Goal: Task Accomplishment & Management: Manage account settings

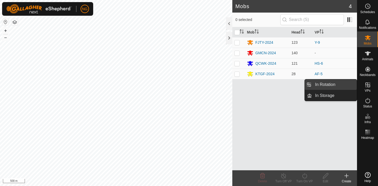
click at [344, 84] on link "In Rotation" at bounding box center [334, 84] width 45 height 10
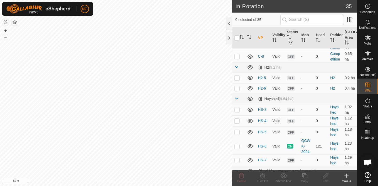
scroll to position [99, 0]
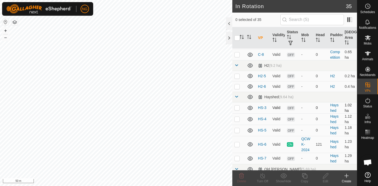
click at [237, 108] on p-checkbox at bounding box center [236, 108] width 5 height 4
checkbox input "true"
click at [237, 119] on p-checkbox at bounding box center [236, 119] width 5 height 4
checkbox input "true"
click at [237, 131] on p-checkbox at bounding box center [236, 130] width 5 height 4
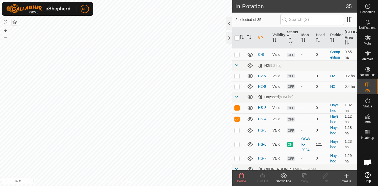
checkbox input "true"
click at [240, 175] on icon at bounding box center [241, 176] width 6 height 6
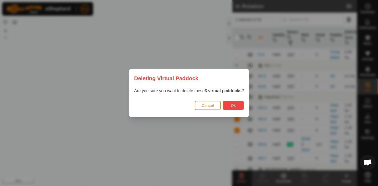
click at [237, 107] on button "Ok" at bounding box center [233, 105] width 21 height 9
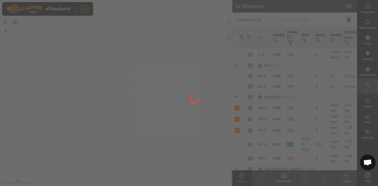
checkbox input "false"
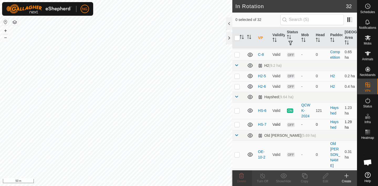
click at [236, 125] on p-checkbox at bounding box center [236, 124] width 5 height 4
checkbox input "true"
click at [325, 178] on icon at bounding box center [325, 176] width 7 height 6
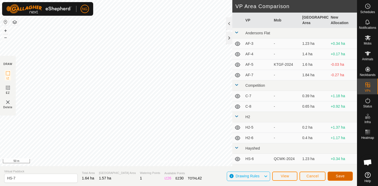
click at [335, 174] on button "Save" at bounding box center [339, 176] width 25 height 9
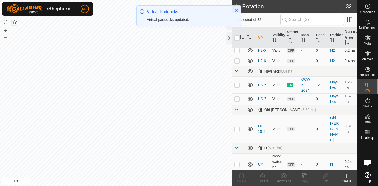
scroll to position [124, 0]
click at [237, 99] on p-checkbox at bounding box center [236, 99] width 5 height 4
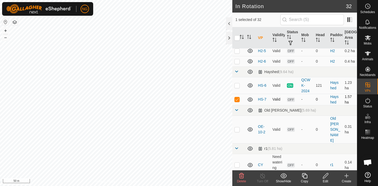
click at [237, 100] on p-checkbox at bounding box center [236, 99] width 5 height 4
checkbox input "false"
click at [367, 37] on icon at bounding box center [368, 37] width 6 height 5
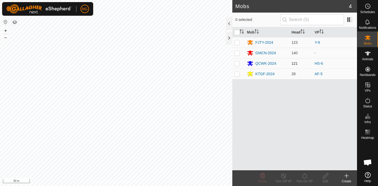
click at [236, 64] on p-checkbox at bounding box center [236, 63] width 5 height 4
checkbox input "true"
click at [304, 176] on icon at bounding box center [304, 176] width 7 height 6
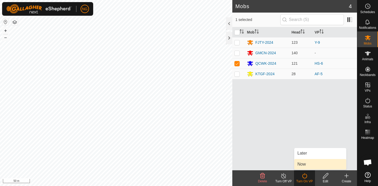
click at [309, 164] on link "Now" at bounding box center [320, 164] width 52 height 10
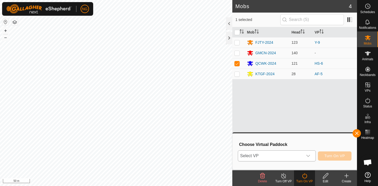
click at [308, 157] on icon "dropdown trigger" at bounding box center [308, 156] width 4 height 4
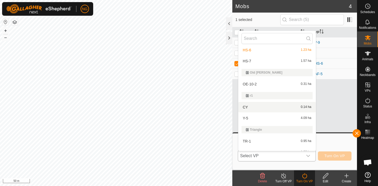
scroll to position [138, 0]
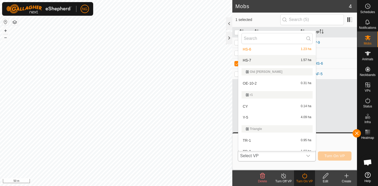
click at [262, 61] on li "HS-7 1.57 ha" at bounding box center [276, 60] width 77 height 10
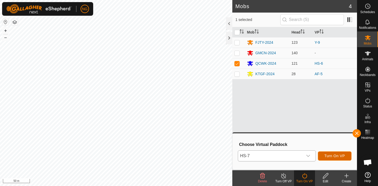
click at [333, 155] on span "Turn On VP" at bounding box center [334, 156] width 20 height 4
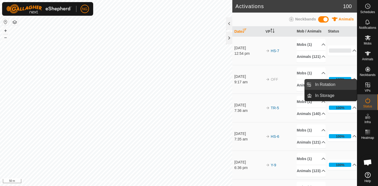
click at [344, 83] on link "In Rotation" at bounding box center [334, 84] width 45 height 10
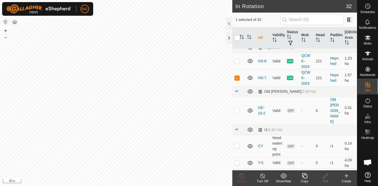
scroll to position [148, 0]
click at [236, 78] on p-checkbox at bounding box center [236, 78] width 5 height 4
checkbox input "false"
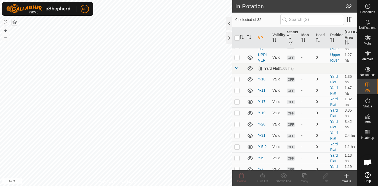
scroll to position [431, 0]
click at [236, 89] on p-checkbox at bounding box center [236, 91] width 5 height 4
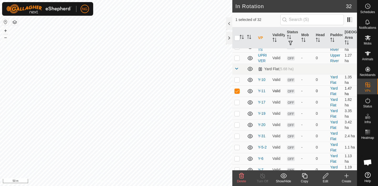
checkbox input "false"
click at [370, 37] on es-mob-svg-icon at bounding box center [367, 38] width 9 height 8
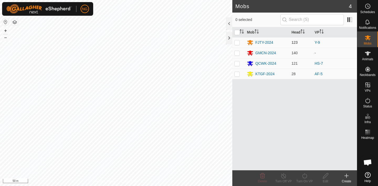
click at [237, 43] on p-checkbox at bounding box center [236, 42] width 5 height 4
checkbox input "true"
click at [304, 178] on icon at bounding box center [304, 176] width 7 height 6
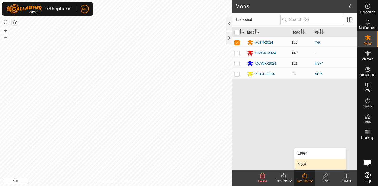
click at [304, 164] on link "Now" at bounding box center [320, 164] width 52 height 10
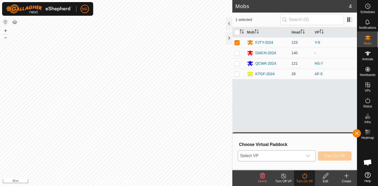
click at [308, 155] on icon "dropdown trigger" at bounding box center [308, 156] width 4 height 4
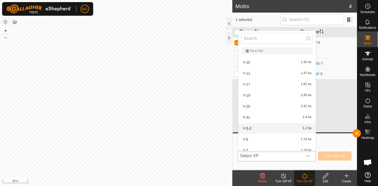
scroll to position [328, 0]
click at [256, 72] on li "Y-11 1.47 ha" at bounding box center [276, 74] width 77 height 10
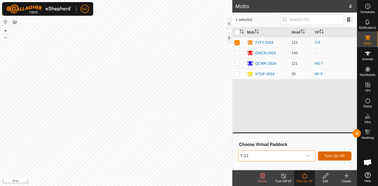
click at [330, 155] on span "Turn On VP" at bounding box center [334, 156] width 20 height 4
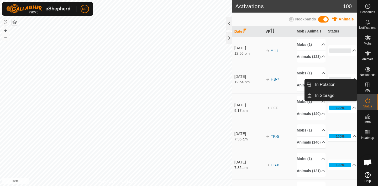
click at [333, 83] on link "In Rotation" at bounding box center [334, 84] width 45 height 10
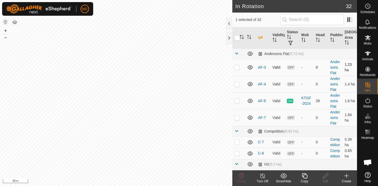
click at [236, 66] on p-checkbox at bounding box center [236, 67] width 5 height 4
checkbox input "true"
click at [237, 82] on p-checkbox at bounding box center [236, 84] width 5 height 4
click at [237, 84] on p-checkbox at bounding box center [236, 84] width 5 height 4
checkbox input "false"
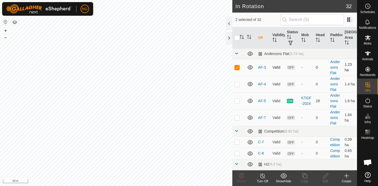
click at [237, 67] on p-checkbox at bounding box center [236, 67] width 5 height 4
checkbox input "false"
click at [237, 101] on p-checkbox at bounding box center [236, 101] width 5 height 4
checkbox input "false"
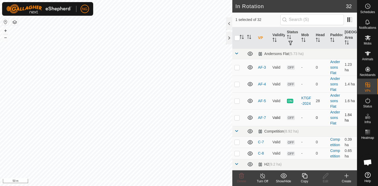
click at [236, 118] on p-checkbox at bounding box center [236, 118] width 5 height 4
click at [236, 117] on p-checkbox at bounding box center [236, 118] width 5 height 4
checkbox input "false"
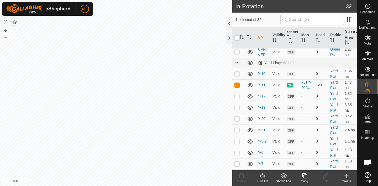
scroll to position [442, 0]
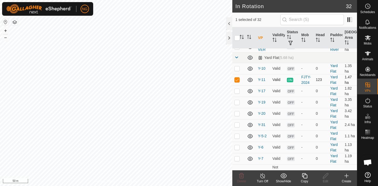
click at [237, 78] on p-checkbox at bounding box center [236, 80] width 5 height 4
checkbox input "false"
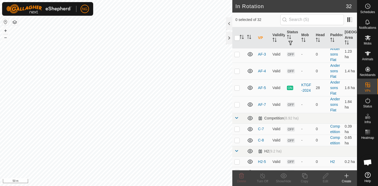
scroll to position [0, 0]
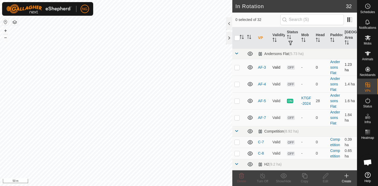
click at [236, 67] on p-checkbox at bounding box center [236, 67] width 5 height 4
checkbox input "true"
click at [237, 84] on p-checkbox at bounding box center [236, 84] width 5 height 4
checkbox input "true"
click at [242, 177] on icon at bounding box center [241, 175] width 5 height 5
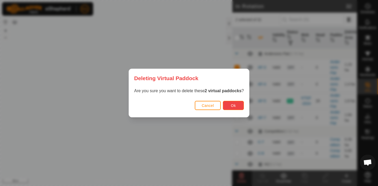
click at [230, 104] on button "Ok" at bounding box center [233, 105] width 21 height 9
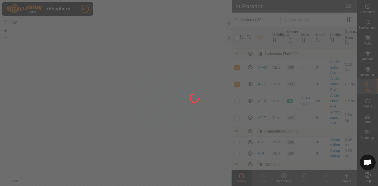
checkbox input "false"
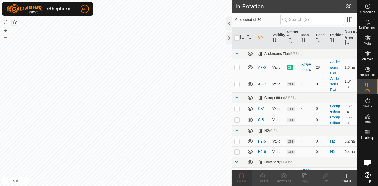
click at [237, 84] on p-checkbox at bounding box center [236, 84] width 5 height 4
checkbox input "true"
click at [305, 176] on icon at bounding box center [304, 176] width 7 height 6
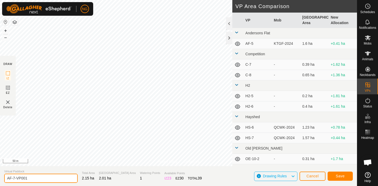
click at [31, 178] on input "AF-7-VP001" at bounding box center [40, 178] width 73 height 9
type input "AF-9"
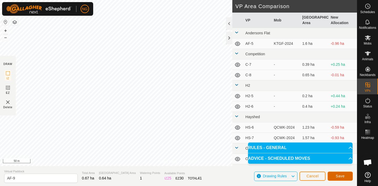
click at [337, 176] on span "Save" at bounding box center [339, 176] width 9 height 4
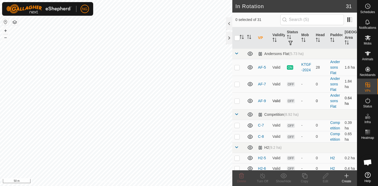
click at [237, 101] on p-checkbox at bounding box center [236, 101] width 5 height 4
checkbox input "true"
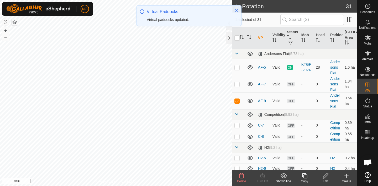
click at [304, 176] on icon at bounding box center [304, 176] width 7 height 6
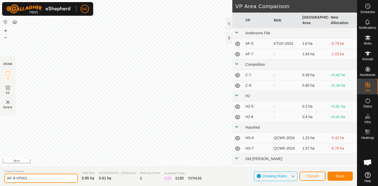
click at [31, 179] on input "AF-9-VP001" at bounding box center [40, 178] width 73 height 9
type input "AF-11"
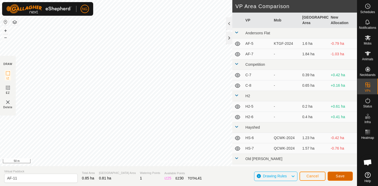
click at [333, 174] on button "Save" at bounding box center [339, 176] width 25 height 9
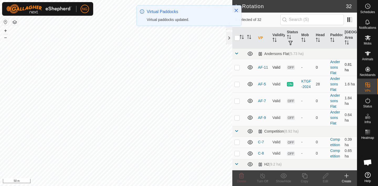
click at [237, 67] on p-checkbox at bounding box center [236, 67] width 5 height 4
checkbox input "true"
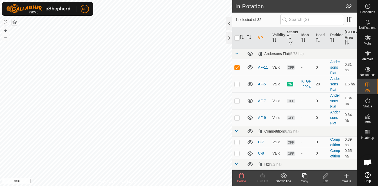
click at [305, 175] on icon at bounding box center [304, 176] width 7 height 6
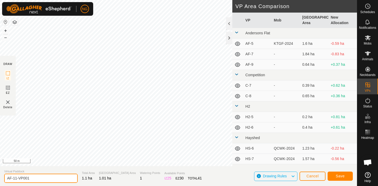
click at [32, 178] on input "AF-11-VP001" at bounding box center [40, 178] width 73 height 9
type input "AF-13"
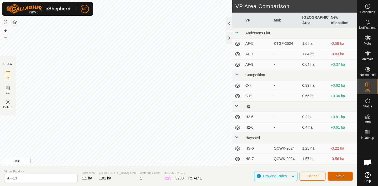
click at [332, 173] on button "Save" at bounding box center [339, 176] width 25 height 9
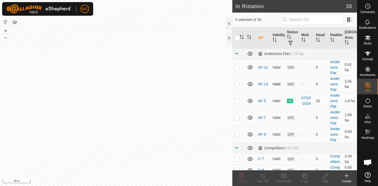
click at [236, 85] on p-checkbox at bounding box center [236, 84] width 5 height 4
checkbox input "true"
click at [304, 175] on icon at bounding box center [304, 175] width 5 height 5
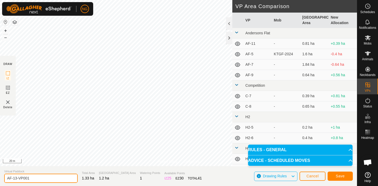
click at [36, 178] on input "AF-13-VP001" at bounding box center [40, 178] width 73 height 9
type input "AF-15"
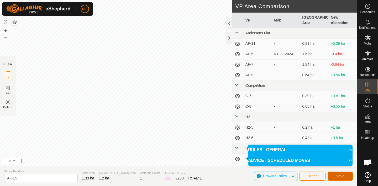
click at [341, 173] on button "Save" at bounding box center [339, 176] width 25 height 9
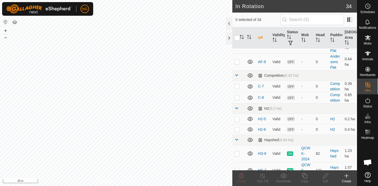
scroll to position [90, 0]
click at [237, 97] on p-checkbox at bounding box center [236, 97] width 5 height 4
checkbox input "false"
click at [236, 85] on p-checkbox at bounding box center [236, 86] width 5 height 4
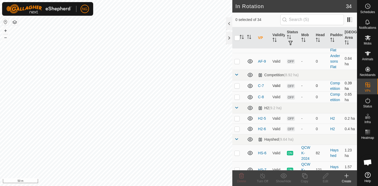
checkbox input "true"
click at [325, 175] on icon at bounding box center [325, 176] width 7 height 6
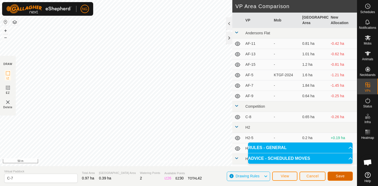
click at [340, 174] on span "Save" at bounding box center [339, 176] width 9 height 4
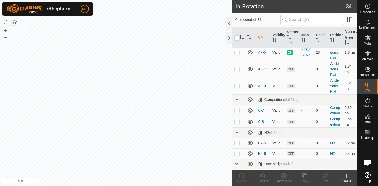
scroll to position [69, 0]
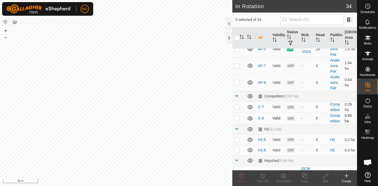
click at [237, 118] on p-checkbox at bounding box center [236, 118] width 5 height 4
checkbox input "true"
click at [324, 176] on icon at bounding box center [325, 175] width 5 height 5
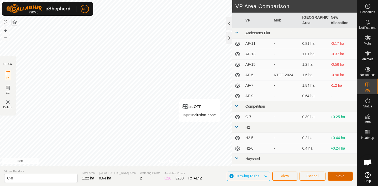
click at [337, 174] on button "Save" at bounding box center [339, 176] width 25 height 9
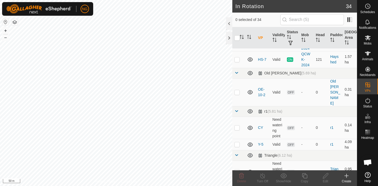
scroll to position [209, 0]
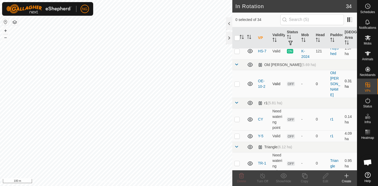
click at [237, 82] on p-checkbox at bounding box center [236, 84] width 5 height 4
click at [242, 176] on icon at bounding box center [241, 175] width 5 height 5
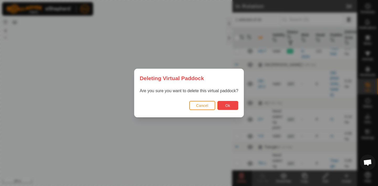
click at [226, 104] on span "Ok" at bounding box center [227, 106] width 5 height 4
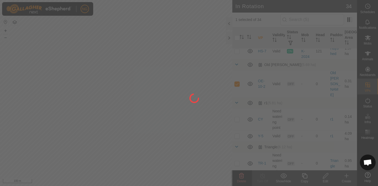
checkbox input "false"
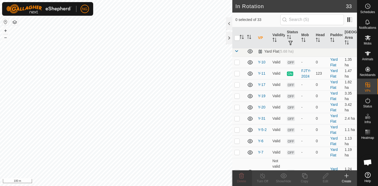
scroll to position [448, 0]
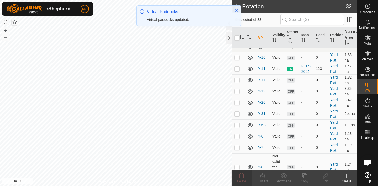
click at [237, 80] on p-checkbox at bounding box center [236, 80] width 5 height 4
checkbox input "true"
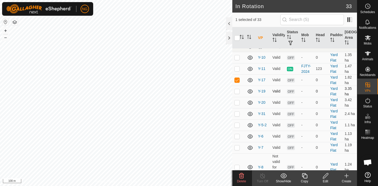
click at [238, 91] on p-checkbox at bounding box center [236, 91] width 5 height 4
checkbox input "false"
click at [237, 79] on p-checkbox at bounding box center [236, 80] width 5 height 4
checkbox input "false"
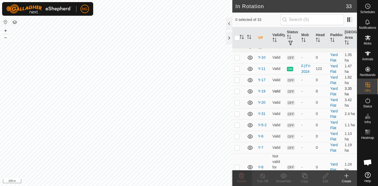
click at [237, 91] on p-checkbox at bounding box center [236, 91] width 5 height 4
checkbox input "true"
click at [236, 103] on p-checkbox at bounding box center [236, 102] width 5 height 4
checkbox input "false"
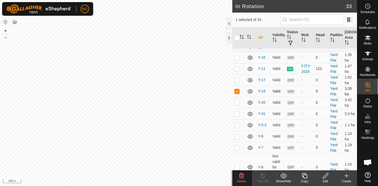
click at [236, 91] on p-checkbox at bounding box center [236, 91] width 5 height 4
checkbox input "false"
click at [236, 102] on p-checkbox at bounding box center [236, 102] width 5 height 4
checkbox input "true"
click at [237, 112] on p-checkbox at bounding box center [236, 114] width 5 height 4
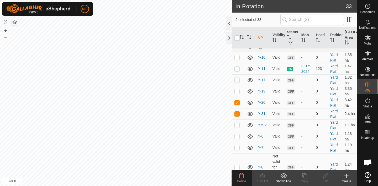
click at [237, 112] on p-checkbox at bounding box center [236, 114] width 5 height 4
checkbox input "true"
click at [238, 125] on p-checkbox at bounding box center [236, 125] width 5 height 4
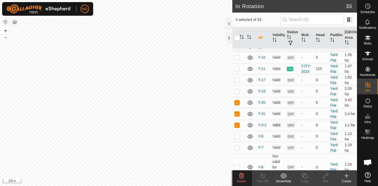
checkbox input "false"
click at [237, 115] on p-checkbox at bounding box center [236, 114] width 5 height 4
checkbox input "false"
click at [236, 103] on p-checkbox at bounding box center [236, 102] width 5 height 4
checkbox input "false"
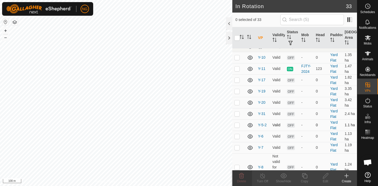
click at [236, 125] on p-checkbox at bounding box center [236, 125] width 5 height 4
click at [237, 125] on p-checkbox at bounding box center [236, 125] width 5 height 4
click at [236, 124] on p-checkbox at bounding box center [236, 125] width 5 height 4
checkbox input "false"
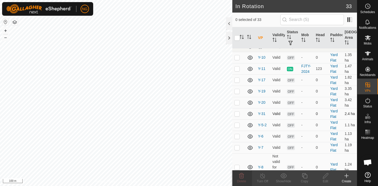
click at [237, 112] on p-checkbox at bounding box center [236, 114] width 5 height 4
checkbox input "false"
click at [237, 136] on p-checkbox at bounding box center [236, 136] width 5 height 4
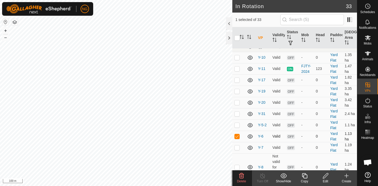
checkbox input "false"
click at [237, 147] on p-checkbox at bounding box center [236, 148] width 5 height 4
checkbox input "false"
click at [237, 166] on p-checkbox at bounding box center [236, 167] width 5 height 4
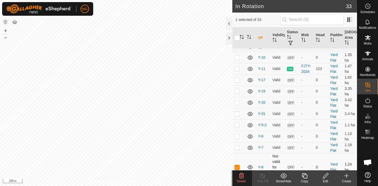
click at [237, 166] on p-checkbox at bounding box center [236, 167] width 5 height 4
checkbox input "false"
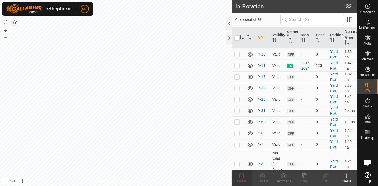
scroll to position [450, 0]
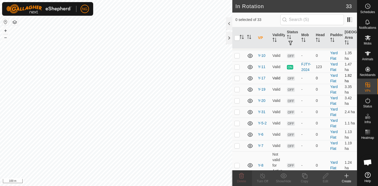
click at [236, 78] on p-checkbox at bounding box center [236, 78] width 5 height 4
checkbox input "true"
click at [237, 90] on p-checkbox at bounding box center [236, 89] width 5 height 4
checkbox input "true"
click at [237, 101] on p-checkbox at bounding box center [236, 101] width 5 height 4
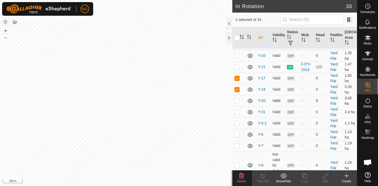
checkbox input "true"
click at [237, 112] on p-checkbox at bounding box center [236, 112] width 5 height 4
checkbox input "true"
click at [240, 176] on icon at bounding box center [241, 175] width 5 height 5
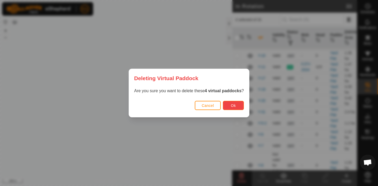
click at [232, 106] on span "Ok" at bounding box center [233, 106] width 5 height 4
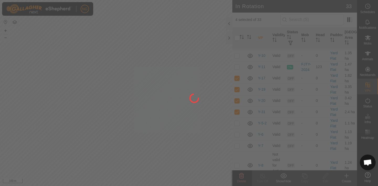
checkbox input "false"
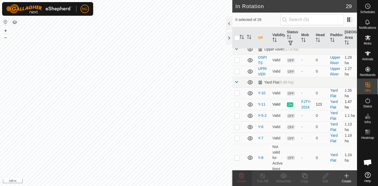
scroll to position [414, 0]
click at [236, 92] on p-checkbox at bounding box center [236, 92] width 5 height 4
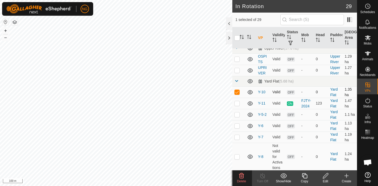
click at [236, 92] on p-checkbox at bounding box center [236, 92] width 5 height 4
checkbox input "false"
click at [236, 125] on p-checkbox at bounding box center [236, 126] width 5 height 4
checkbox input "false"
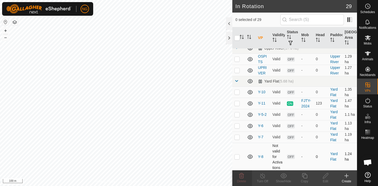
click at [236, 158] on p-checkbox at bounding box center [236, 157] width 5 height 4
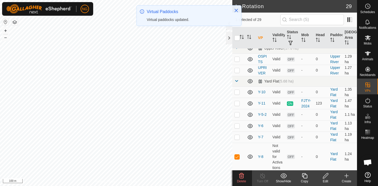
click at [236, 158] on p-checkbox at bounding box center [236, 157] width 5 height 4
checkbox input "false"
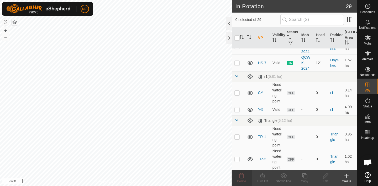
scroll to position [196, 0]
click at [236, 111] on p-checkbox at bounding box center [236, 110] width 5 height 4
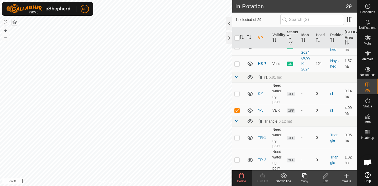
click at [242, 175] on icon at bounding box center [241, 176] width 6 height 6
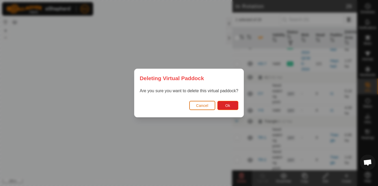
click at [203, 104] on span "Cancel" at bounding box center [202, 106] width 12 height 4
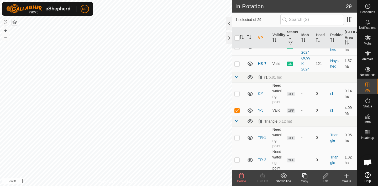
click at [242, 175] on icon at bounding box center [241, 175] width 5 height 5
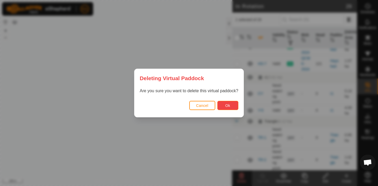
click at [225, 104] on span "Ok" at bounding box center [227, 106] width 5 height 4
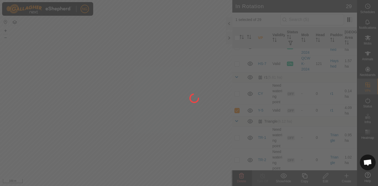
checkbox input "false"
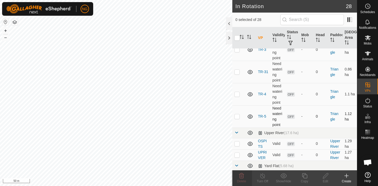
scroll to position [319, 0]
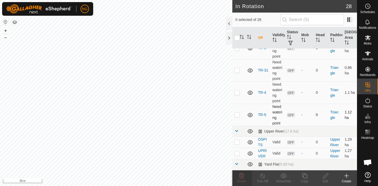
click at [237, 114] on p-checkbox at bounding box center [236, 115] width 5 height 4
checkbox input "true"
click at [304, 176] on icon at bounding box center [304, 176] width 7 height 6
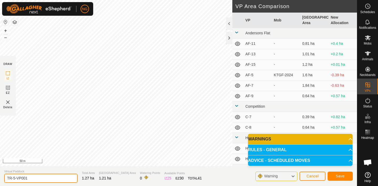
click at [31, 178] on input "TR-5-VP001" at bounding box center [40, 178] width 73 height 9
type input "TR-6"
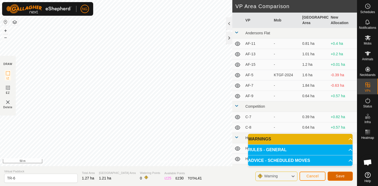
click at [341, 174] on button "Save" at bounding box center [339, 176] width 25 height 9
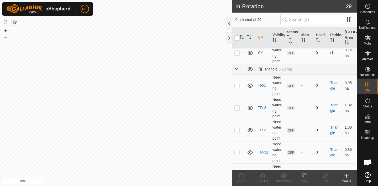
scroll to position [249, 0]
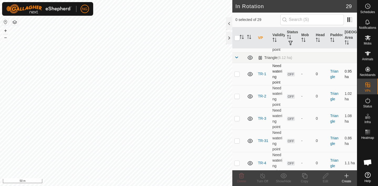
click at [237, 74] on p-checkbox at bounding box center [236, 74] width 5 height 4
checkbox input "true"
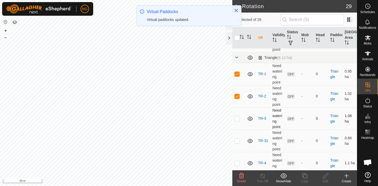
click at [238, 119] on p-checkbox at bounding box center [236, 118] width 5 height 4
checkbox input "true"
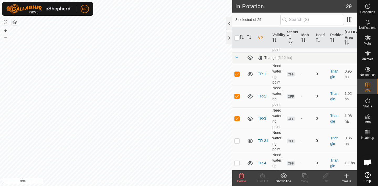
click at [238, 142] on p-checkbox at bounding box center [236, 141] width 5 height 4
checkbox input "true"
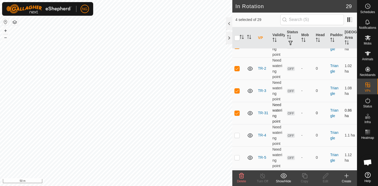
scroll to position [280, 0]
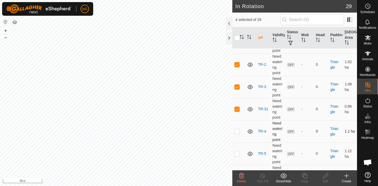
click at [237, 130] on p-checkbox at bounding box center [236, 131] width 5 height 4
checkbox input "true"
click at [237, 154] on p-checkbox at bounding box center [236, 154] width 5 height 4
checkbox input "true"
click at [240, 177] on icon at bounding box center [241, 175] width 5 height 5
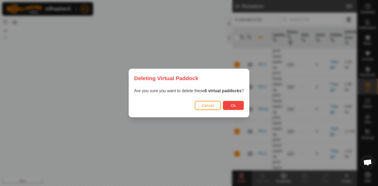
click at [237, 106] on button "Ok" at bounding box center [233, 105] width 21 height 9
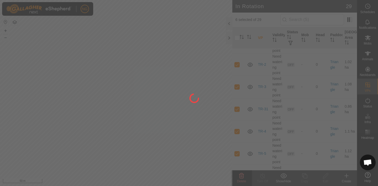
checkbox input "false"
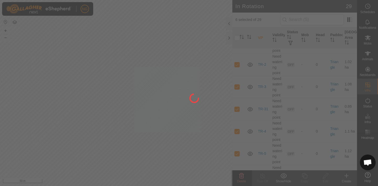
checkbox input "false"
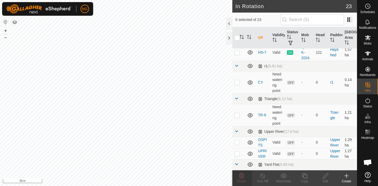
scroll to position [203, 0]
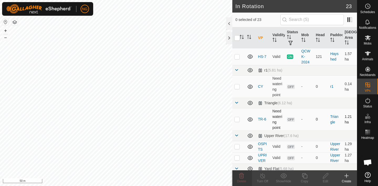
click at [237, 120] on p-checkbox at bounding box center [236, 119] width 5 height 4
checkbox input "false"
click at [367, 40] on icon at bounding box center [367, 38] width 6 height 6
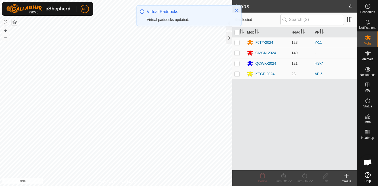
click at [236, 52] on p-checkbox at bounding box center [236, 53] width 5 height 4
checkbox input "true"
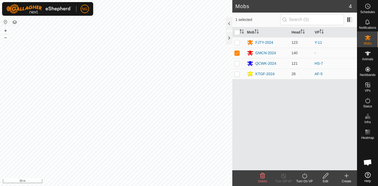
click at [304, 177] on icon at bounding box center [304, 176] width 7 height 6
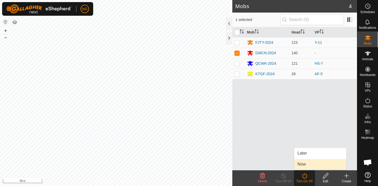
click at [304, 165] on link "Now" at bounding box center [320, 164] width 52 height 10
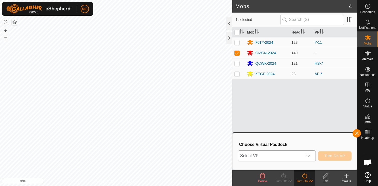
click at [308, 156] on icon "dropdown trigger" at bounding box center [308, 156] width 4 height 4
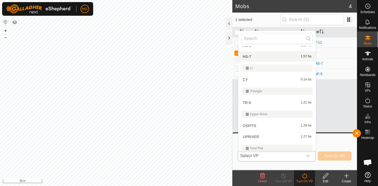
scroll to position [167, 0]
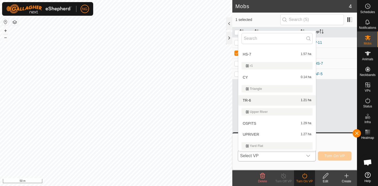
click at [262, 102] on li "TR-6 1.21 ha" at bounding box center [276, 100] width 77 height 10
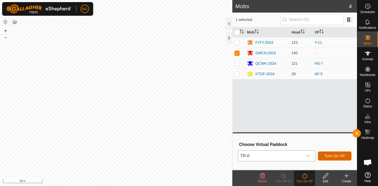
click at [329, 156] on span "Turn On VP" at bounding box center [334, 156] width 20 height 4
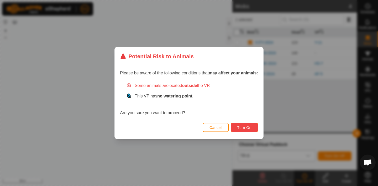
click at [247, 126] on span "Turn On" at bounding box center [244, 128] width 14 height 4
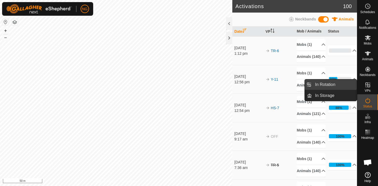
click at [335, 84] on link "In Rotation" at bounding box center [334, 84] width 45 height 10
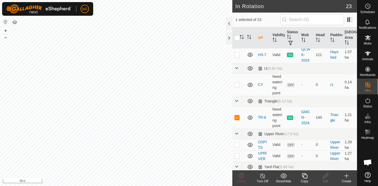
scroll to position [207, 0]
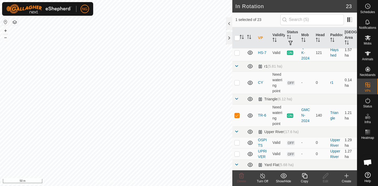
click at [303, 175] on icon at bounding box center [304, 175] width 5 height 5
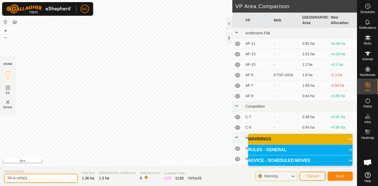
click at [35, 178] on input "TR-6-VP001" at bounding box center [40, 178] width 73 height 9
type input "TR-7"
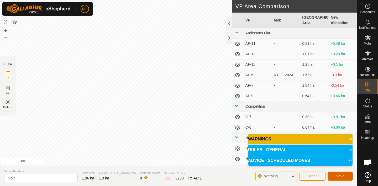
click at [340, 173] on button "Save" at bounding box center [339, 176] width 25 height 9
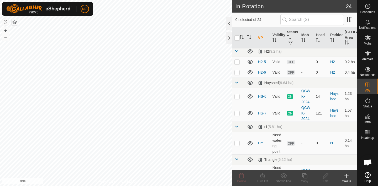
scroll to position [224, 0]
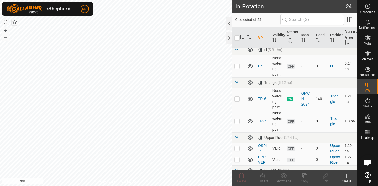
click at [237, 121] on p-checkbox at bounding box center [236, 121] width 5 height 4
checkbox input "true"
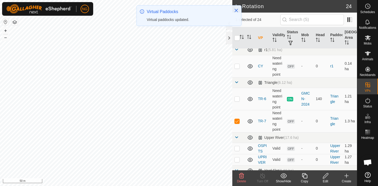
click at [305, 177] on icon at bounding box center [304, 176] width 7 height 6
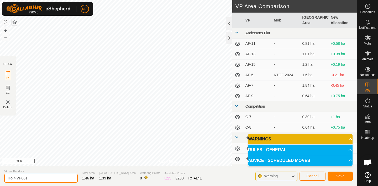
click at [34, 179] on input "TR-7-VP001" at bounding box center [40, 178] width 73 height 9
type input "TR-8"
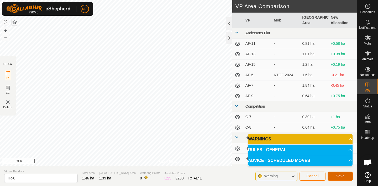
click at [342, 175] on span "Save" at bounding box center [339, 176] width 9 height 4
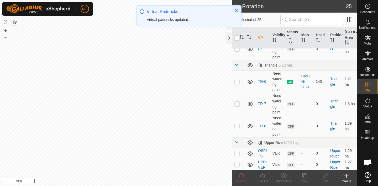
scroll to position [242, 0]
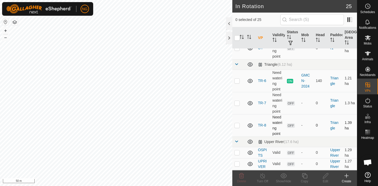
click at [236, 126] on p-checkbox at bounding box center [236, 125] width 5 height 4
checkbox input "true"
click at [304, 176] on icon at bounding box center [304, 176] width 7 height 6
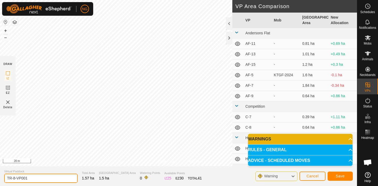
click at [30, 179] on input "TR-8-VP001" at bounding box center [40, 178] width 73 height 9
type input "TR-9"
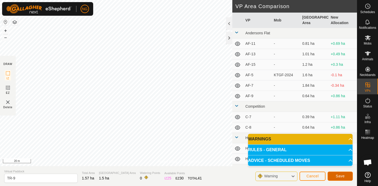
click at [334, 175] on button "Save" at bounding box center [339, 176] width 25 height 9
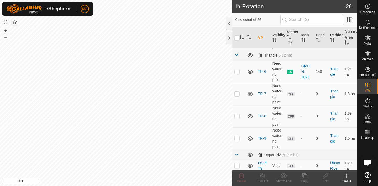
scroll to position [251, 0]
click at [238, 138] on p-checkbox at bounding box center [236, 138] width 5 height 4
checkbox input "true"
click at [305, 175] on icon at bounding box center [304, 175] width 5 height 5
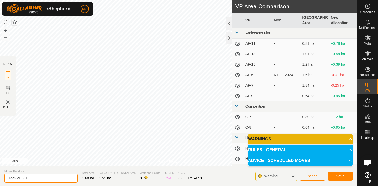
click at [35, 179] on input "TR-9-VP001" at bounding box center [40, 178] width 73 height 9
type input "TR-10"
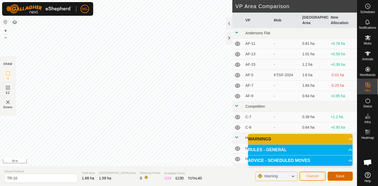
click at [340, 176] on span "Save" at bounding box center [339, 176] width 9 height 4
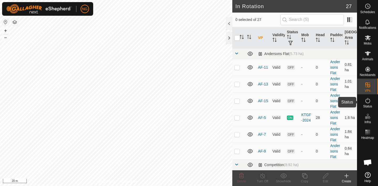
click at [367, 101] on icon at bounding box center [367, 101] width 6 height 6
